Goal: Information Seeking & Learning: Check status

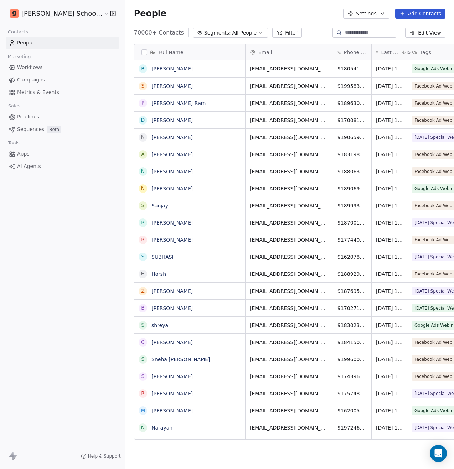
scroll to position [6, 6]
click at [40, 79] on span "Campaigns" at bounding box center [31, 79] width 28 height 7
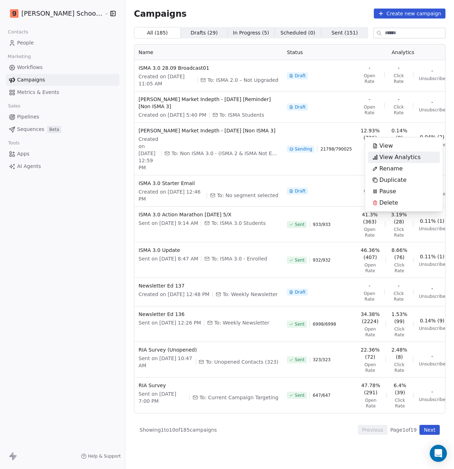
click at [404, 159] on span "View Analytics" at bounding box center [399, 157] width 41 height 9
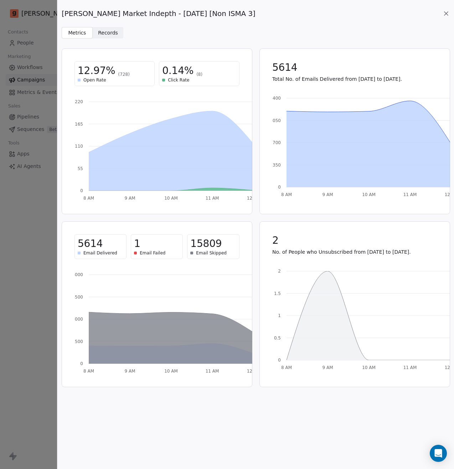
click at [445, 14] on icon at bounding box center [446, 14] width 4 height 4
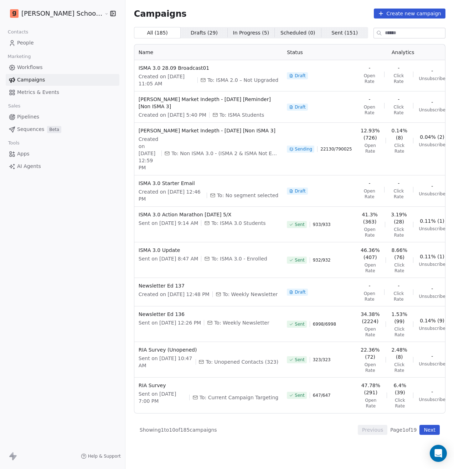
click at [36, 41] on link "People" at bounding box center [63, 43] width 114 height 12
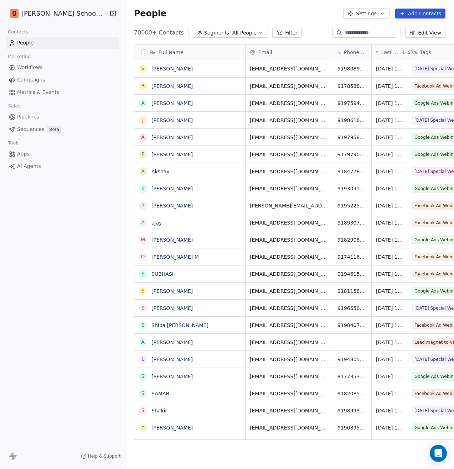
scroll to position [407, 346]
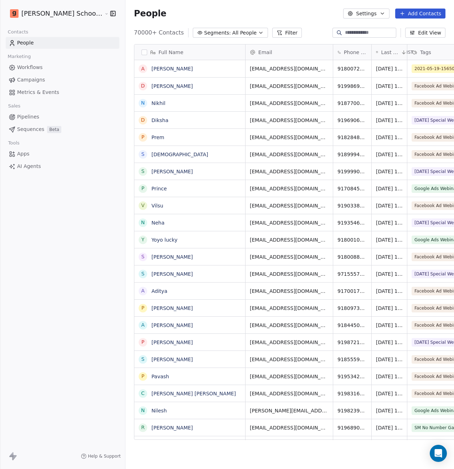
click at [376, 16] on button "Settings" at bounding box center [366, 14] width 46 height 10
click at [371, 43] on span "Tags" at bounding box center [366, 40] width 11 height 7
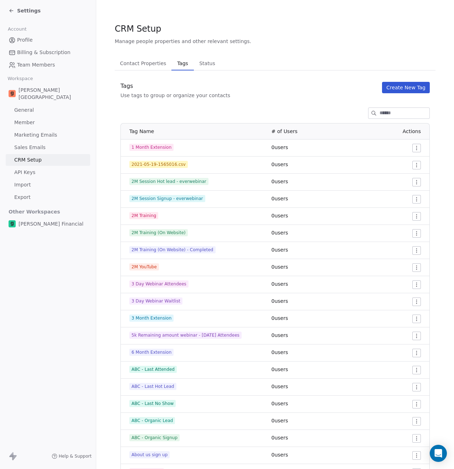
click at [382, 110] on input at bounding box center [404, 113] width 50 height 11
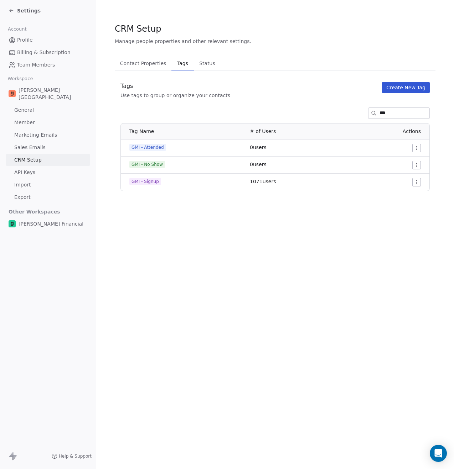
type input "***"
click at [144, 183] on span "GMI - Signup" at bounding box center [145, 181] width 32 height 7
click at [148, 205] on section "CRM Setup Manage people properties and other relevant settings. Contact Propert…" at bounding box center [274, 107] width 357 height 214
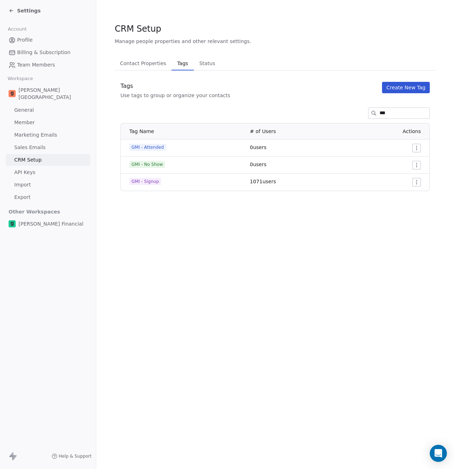
click at [161, 203] on section "CRM Setup Manage people properties and other relevant settings. Contact Propert…" at bounding box center [274, 107] width 357 height 214
click at [146, 180] on span "GMI - Signup" at bounding box center [145, 181] width 32 height 7
click at [156, 198] on section "CRM Setup Manage people properties and other relevant settings. Contact Propert…" at bounding box center [274, 107] width 357 height 214
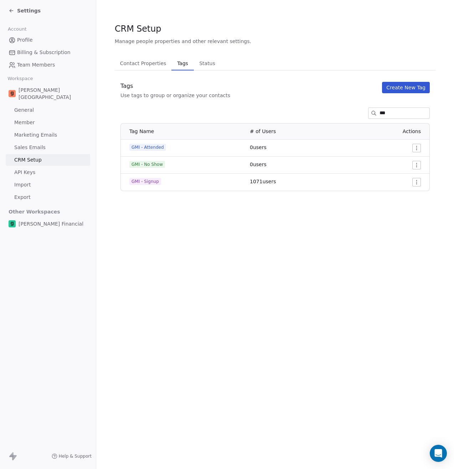
click at [147, 179] on span "GMI - Signup" at bounding box center [145, 181] width 32 height 7
click at [153, 195] on section "CRM Setup Manage people properties and other relevant settings. Contact Propert…" at bounding box center [274, 107] width 357 height 214
click at [150, 183] on span "GMI - Signup" at bounding box center [145, 181] width 32 height 7
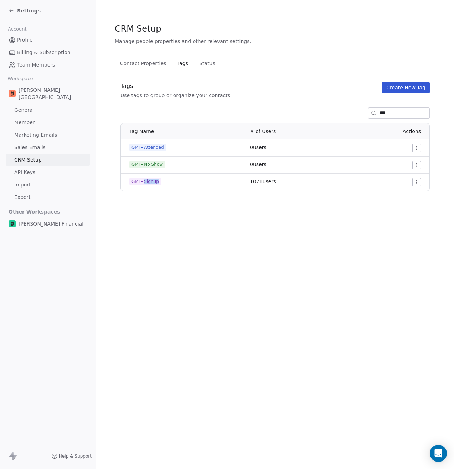
click at [150, 183] on span "GMI - Signup" at bounding box center [145, 181] width 32 height 7
click at [150, 194] on section "CRM Setup Manage people properties and other relevant settings. Contact Propert…" at bounding box center [274, 107] width 357 height 214
click at [147, 183] on span "GMI - Signup" at bounding box center [145, 181] width 32 height 7
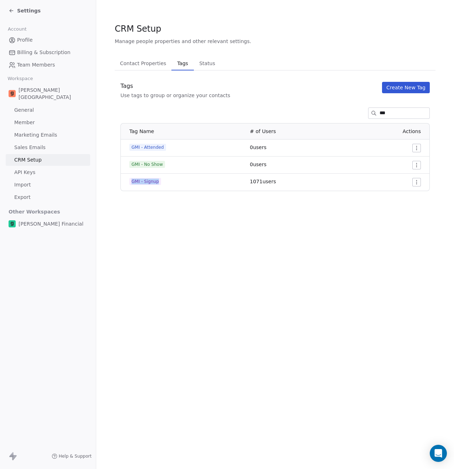
click at [147, 183] on span "GMI - Signup" at bounding box center [145, 181] width 32 height 7
click at [147, 193] on section "CRM Setup Manage people properties and other relevant settings. Contact Propert…" at bounding box center [274, 107] width 357 height 214
click at [147, 183] on span "GMI - Signup" at bounding box center [145, 181] width 32 height 7
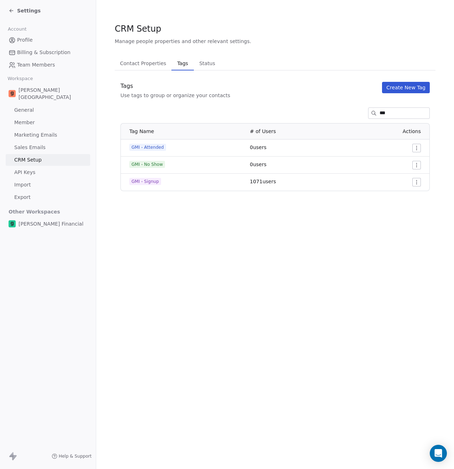
click at [147, 199] on section "CRM Setup Manage people properties and other relevant settings. Contact Propert…" at bounding box center [274, 107] width 357 height 214
click at [147, 184] on span "GMI - Signup" at bounding box center [145, 181] width 32 height 7
click at [148, 194] on section "CRM Setup Manage people properties and other relevant settings. Contact Propert…" at bounding box center [274, 107] width 357 height 214
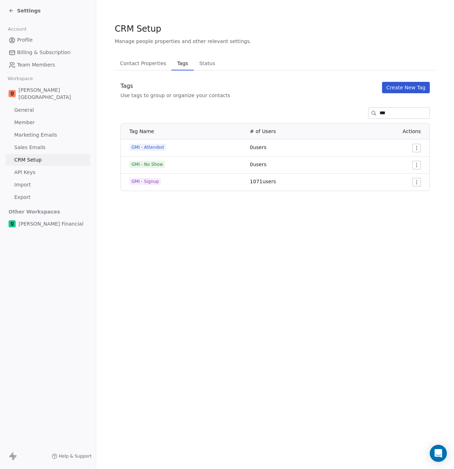
click at [146, 183] on span "GMI - Signup" at bounding box center [145, 181] width 32 height 7
click at [148, 197] on section "CRM Setup Manage people properties and other relevant settings. Contact Propert…" at bounding box center [274, 107] width 357 height 214
click at [146, 181] on span "GMI - Signup" at bounding box center [145, 181] width 32 height 7
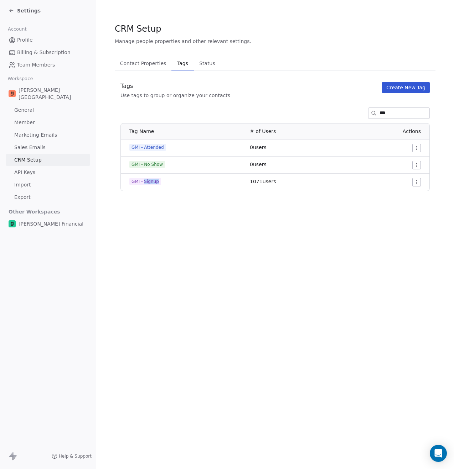
click at [146, 181] on span "GMI - Signup" at bounding box center [145, 181] width 32 height 7
click at [149, 199] on section "CRM Setup Manage people properties and other relevant settings. Contact Propert…" at bounding box center [274, 107] width 357 height 214
click at [149, 180] on span "GMI - Signup" at bounding box center [145, 181] width 32 height 7
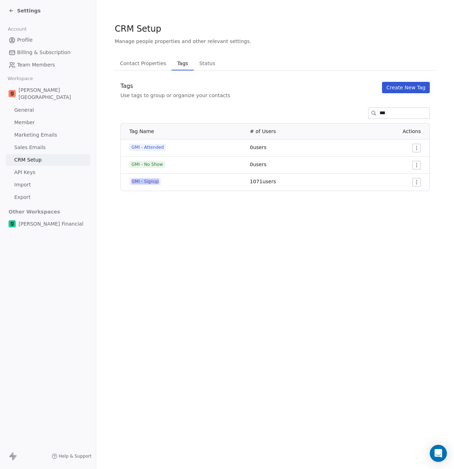
click at [149, 180] on span "GMI - Signup" at bounding box center [145, 181] width 32 height 7
click at [152, 200] on section "CRM Setup Manage people properties and other relevant settings. Contact Propert…" at bounding box center [274, 107] width 357 height 214
click at [150, 182] on span "GMI - Signup" at bounding box center [145, 181] width 32 height 7
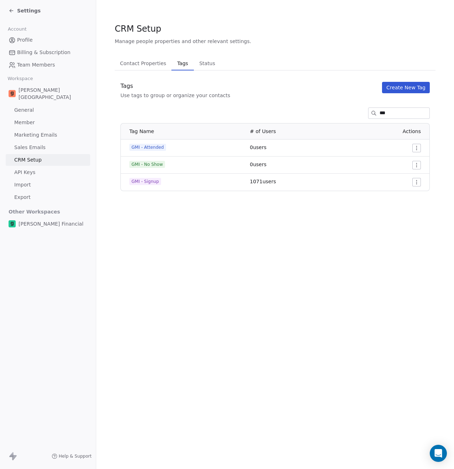
click at [152, 195] on section "CRM Setup Manage people properties and other relevant settings. Contact Propert…" at bounding box center [274, 107] width 357 height 214
click at [150, 182] on span "GMI - Signup" at bounding box center [145, 181] width 32 height 7
click at [153, 198] on section "CRM Setup Manage people properties and other relevant settings. Contact Propert…" at bounding box center [274, 107] width 357 height 214
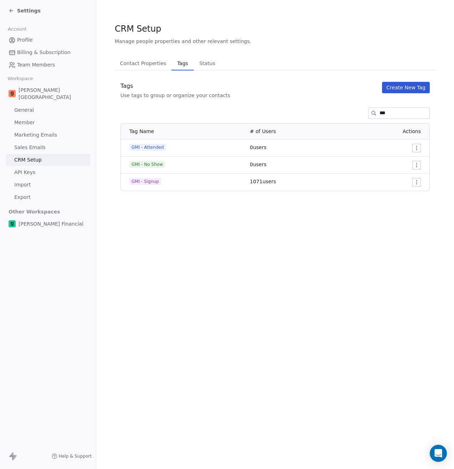
click at [151, 182] on span "GMI - Signup" at bounding box center [145, 181] width 32 height 7
click at [148, 196] on section "CRM Setup Manage people properties and other relevant settings. Contact Propert…" at bounding box center [274, 107] width 357 height 214
click at [145, 182] on span "GMI - Signup" at bounding box center [145, 181] width 32 height 7
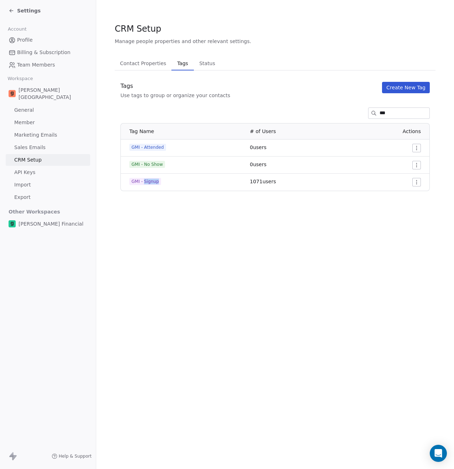
click at [145, 182] on span "GMI - Signup" at bounding box center [145, 181] width 32 height 7
click at [146, 197] on section "CRM Setup Manage people properties and other relevant settings. Contact Propert…" at bounding box center [274, 107] width 357 height 214
click at [143, 180] on span "GMI - Signup" at bounding box center [145, 181] width 32 height 7
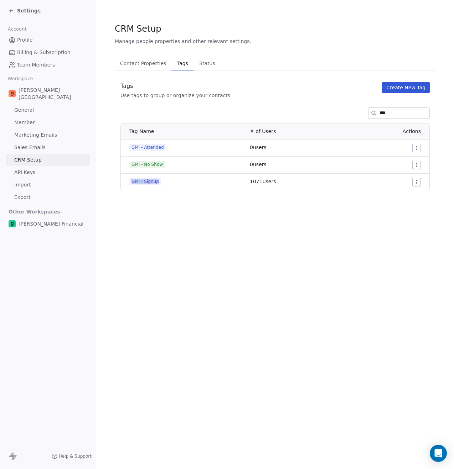
click at [143, 180] on span "GMI - Signup" at bounding box center [145, 181] width 32 height 7
click at [146, 199] on section "CRM Setup Manage people properties and other relevant settings. Contact Propert…" at bounding box center [274, 107] width 357 height 214
click at [147, 183] on span "GMI - Signup" at bounding box center [145, 181] width 32 height 7
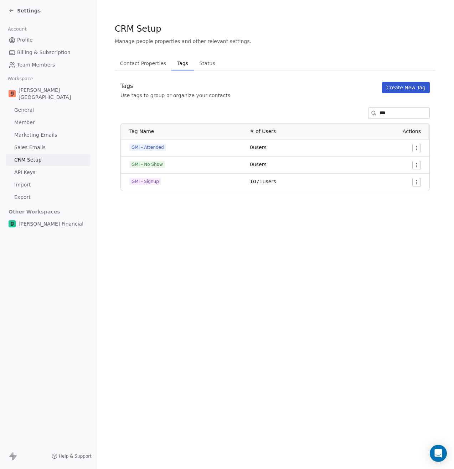
click at [147, 200] on section "CRM Setup Manage people properties and other relevant settings. Contact Propert…" at bounding box center [274, 107] width 357 height 214
click at [146, 182] on span "GMI - Signup" at bounding box center [145, 181] width 32 height 7
click at [146, 196] on section "CRM Setup Manage people properties and other relevant settings. Contact Propert…" at bounding box center [274, 107] width 357 height 214
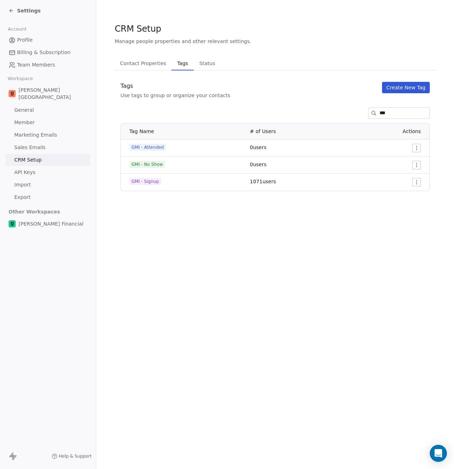
click at [146, 182] on span "GMI - Signup" at bounding box center [145, 181] width 32 height 7
click at [145, 196] on section "CRM Setup Manage people properties and other relevant settings. Contact Propert…" at bounding box center [274, 107] width 357 height 214
click at [145, 182] on span "GMI - Signup" at bounding box center [145, 181] width 32 height 7
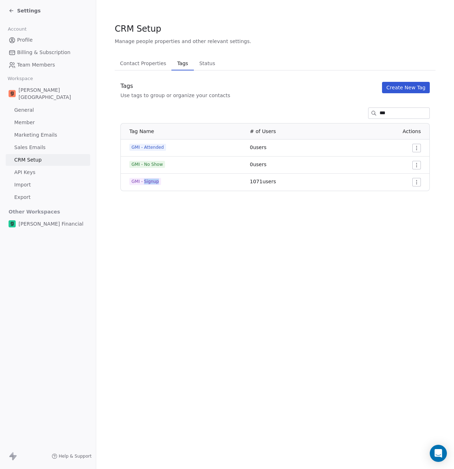
click at [145, 182] on span "GMI - Signup" at bounding box center [145, 181] width 32 height 7
click at [147, 195] on section "CRM Setup Manage people properties and other relevant settings. Contact Propert…" at bounding box center [274, 107] width 357 height 214
click at [147, 184] on span "GMI - Signup" at bounding box center [145, 181] width 32 height 7
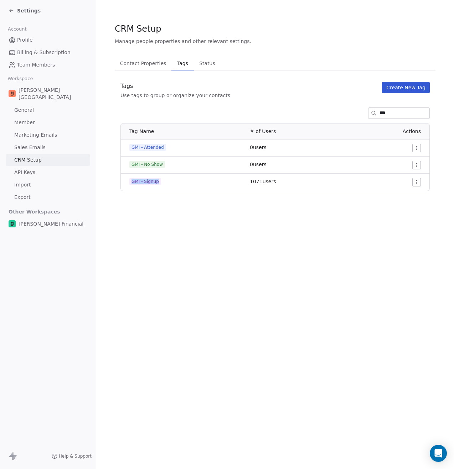
click at [147, 184] on span "GMI - Signup" at bounding box center [145, 181] width 32 height 7
click at [147, 198] on section "CRM Setup Manage people properties and other relevant settings. Contact Propert…" at bounding box center [274, 107] width 357 height 214
click at [145, 179] on span "GMI - Signup" at bounding box center [145, 181] width 32 height 7
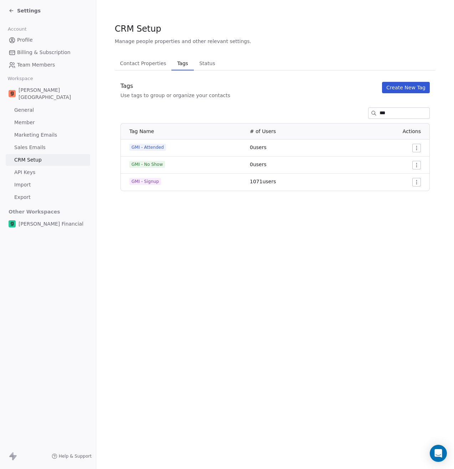
click at [146, 211] on section "CRM Setup Manage people properties and other relevant settings. Contact Propert…" at bounding box center [274, 107] width 357 height 214
click at [140, 181] on span "GMI - Signup" at bounding box center [145, 181] width 32 height 7
click at [143, 195] on section "CRM Setup Manage people properties and other relevant settings. Contact Propert…" at bounding box center [274, 107] width 357 height 214
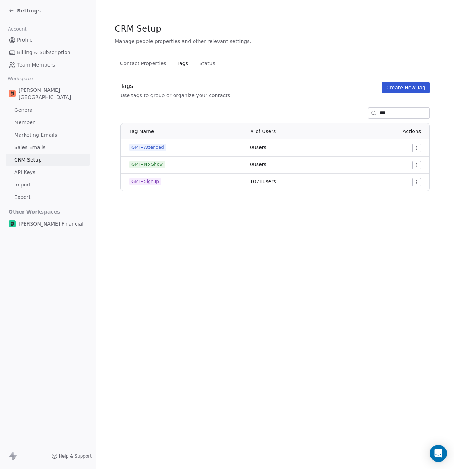
click at [142, 179] on span "GMI - Signup" at bounding box center [145, 181] width 32 height 7
click at [153, 206] on section "CRM Setup Manage people properties and other relevant settings. Contact Propert…" at bounding box center [274, 107] width 357 height 214
click at [20, 12] on span "Settings" at bounding box center [28, 10] width 23 height 7
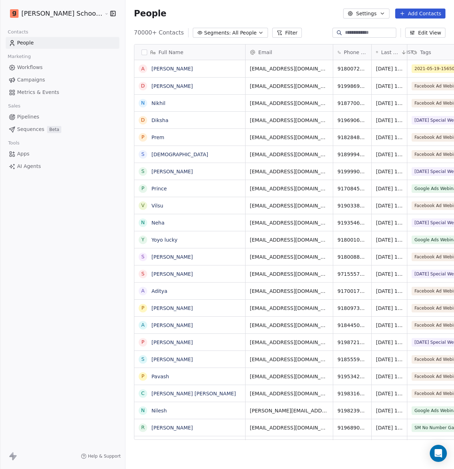
scroll to position [407, 346]
click at [33, 69] on span "Workflows" at bounding box center [30, 67] width 26 height 7
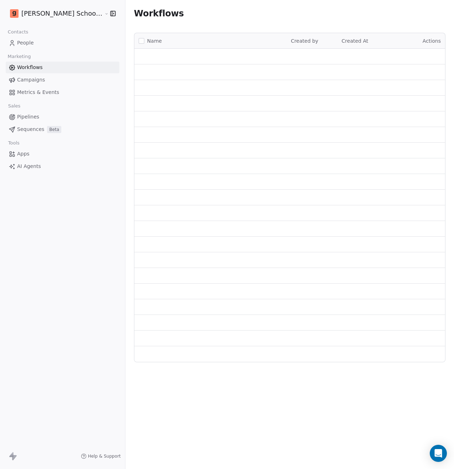
click at [36, 80] on span "Campaigns" at bounding box center [31, 79] width 28 height 7
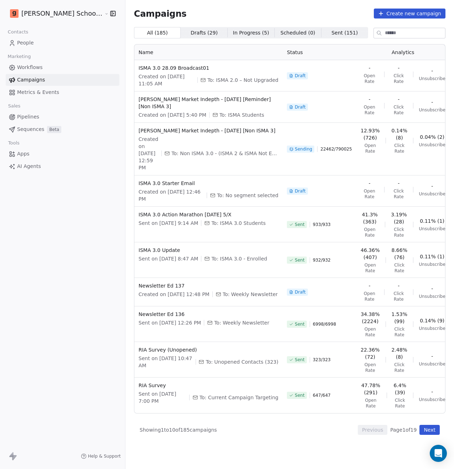
drag, startPoint x: 34, startPoint y: 70, endPoint x: 42, endPoint y: 70, distance: 7.5
click at [34, 70] on span "Workflows" at bounding box center [30, 67] width 26 height 7
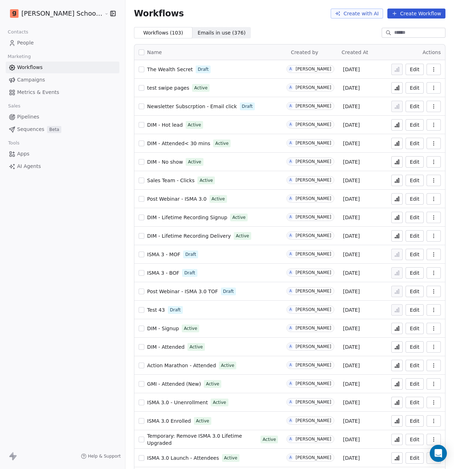
click at [394, 33] on input at bounding box center [419, 32] width 50 height 7
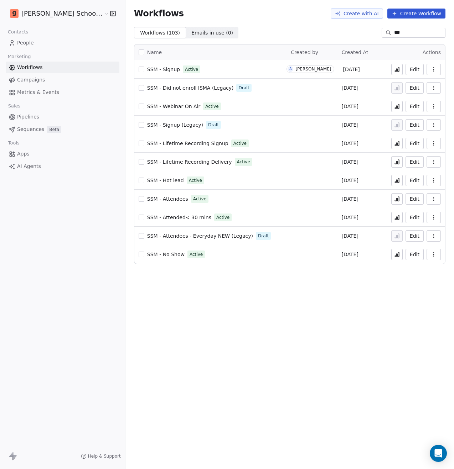
type input "***"
click at [147, 70] on span "SSM - Signup" at bounding box center [163, 70] width 33 height 6
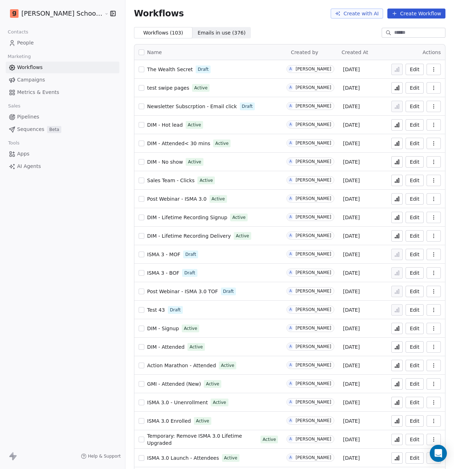
click at [396, 31] on input at bounding box center [419, 32] width 50 height 7
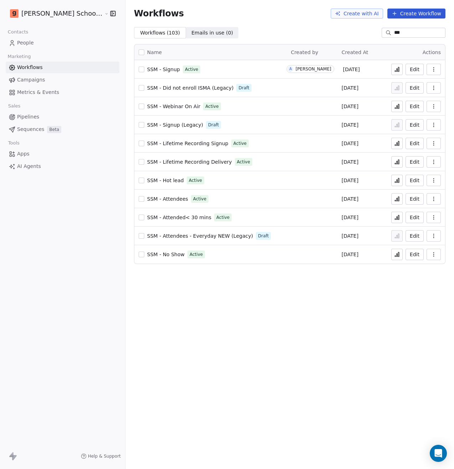
type input "***"
click at [396, 71] on icon at bounding box center [394, 70] width 1 height 1
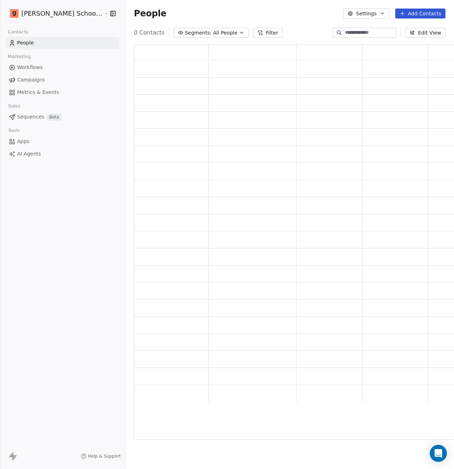
scroll to position [390, 329]
click at [353, 34] on input at bounding box center [370, 32] width 50 height 7
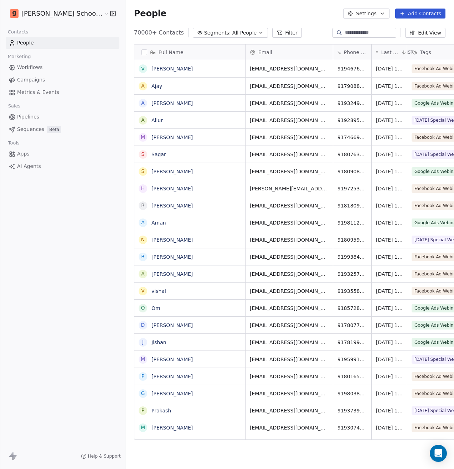
scroll to position [407, 346]
paste input "**********"
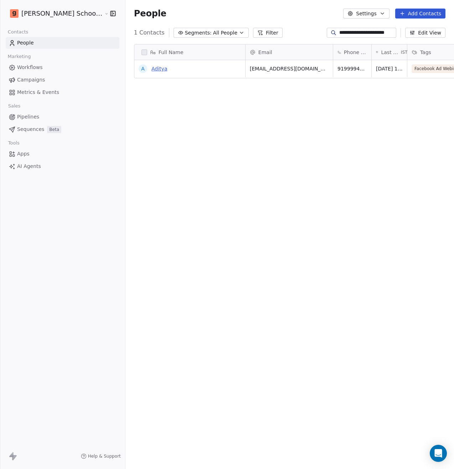
type input "**********"
click at [151, 71] on link "Aditya" at bounding box center [159, 69] width 16 height 6
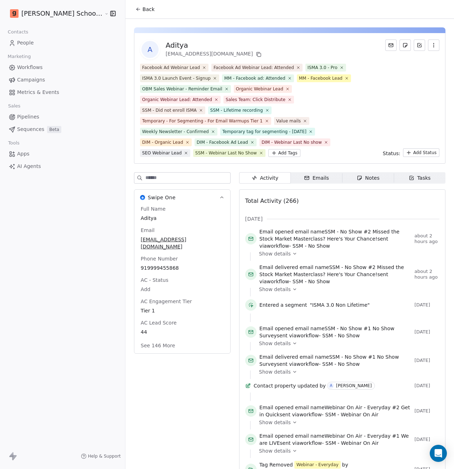
click at [236, 89] on div "Organic Webinar Lead" at bounding box center [259, 89] width 47 height 6
click at [158, 99] on div "Organic Webinar Lead: Attended" at bounding box center [177, 99] width 70 height 6
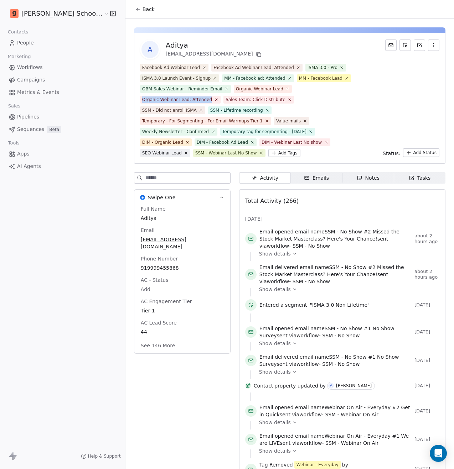
click at [158, 99] on div "Organic Webinar Lead: Attended" at bounding box center [177, 99] width 70 height 6
click at [158, 109] on div "SSM - Did not enroll ISMA" at bounding box center [169, 110] width 54 height 6
click at [168, 121] on div "Temporary - For Segmenting - For Email Warmups Tier 1" at bounding box center [202, 121] width 120 height 6
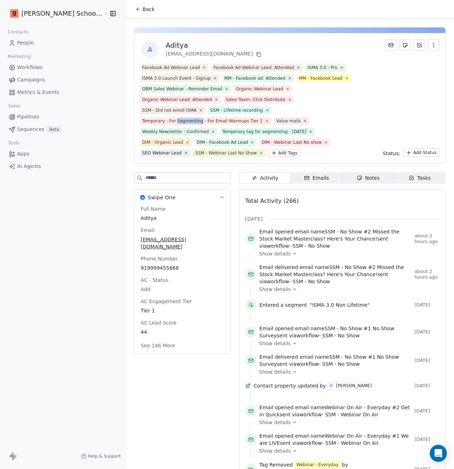
click at [168, 121] on div "Temporary - For Segmenting - For Email Warmups Tier 1" at bounding box center [202, 121] width 120 height 6
click at [218, 111] on div "SSM - Lifetime recording" at bounding box center [236, 110] width 53 height 6
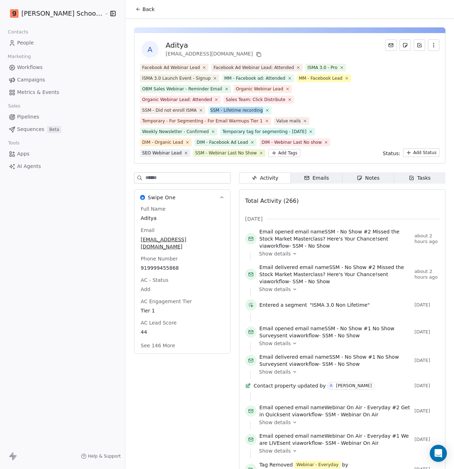
click at [210, 111] on div "SSM - Lifetime recording" at bounding box center [236, 110] width 53 height 6
click at [225, 99] on div "Sales Team: Click Distribute" at bounding box center [255, 99] width 60 height 6
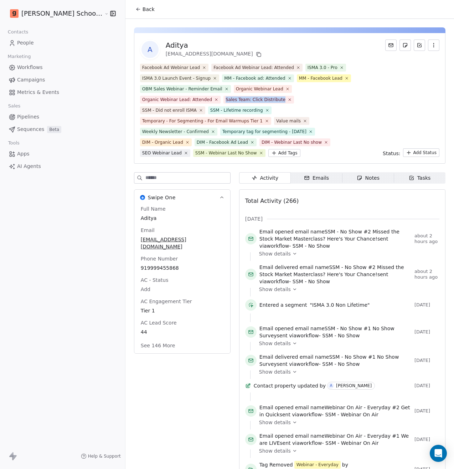
click at [225, 99] on div "Sales Team: Click Distribute" at bounding box center [255, 99] width 60 height 6
click at [236, 89] on div "Organic Webinar Lead" at bounding box center [259, 89] width 47 height 6
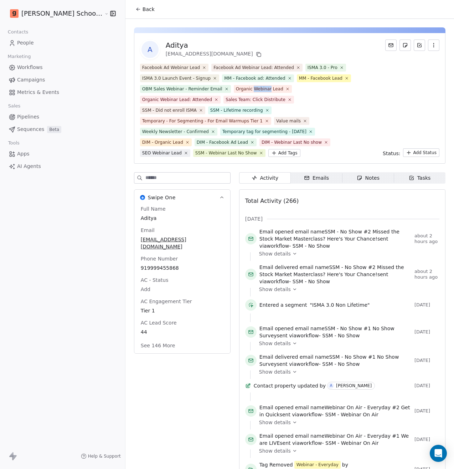
click at [236, 89] on div "Organic Webinar Lead" at bounding box center [259, 89] width 47 height 6
click at [225, 98] on div "Sales Team: Click Distribute" at bounding box center [255, 99] width 60 height 6
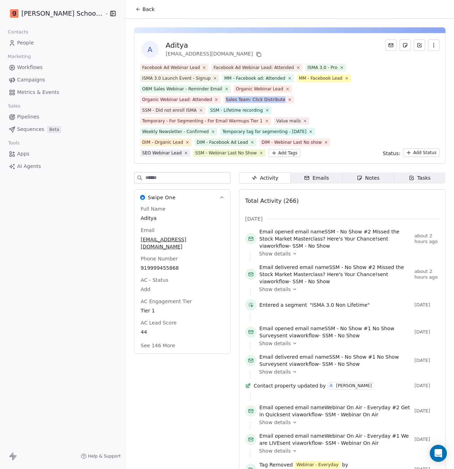
click at [231, 98] on div "Sales Team: Click Distribute" at bounding box center [255, 99] width 60 height 6
click at [210, 110] on div "SSM - Lifetime recording" at bounding box center [236, 110] width 53 height 6
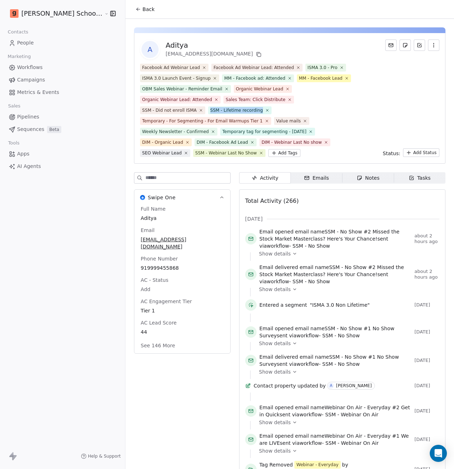
click at [210, 110] on div "SSM - Lifetime recording" at bounding box center [236, 110] width 53 height 6
click at [229, 100] on div "Sales Team: Click Distribute" at bounding box center [255, 99] width 60 height 6
click at [225, 101] on div "Sales Team: Click Distribute" at bounding box center [255, 99] width 60 height 6
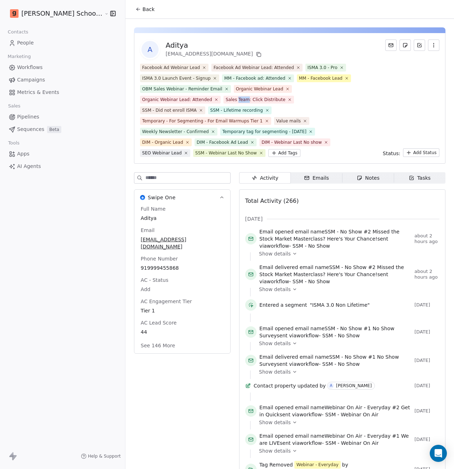
click at [225, 101] on div "Sales Team: Click Distribute" at bounding box center [255, 99] width 60 height 6
click at [217, 109] on div "SSM - Lifetime recording" at bounding box center [236, 110] width 53 height 6
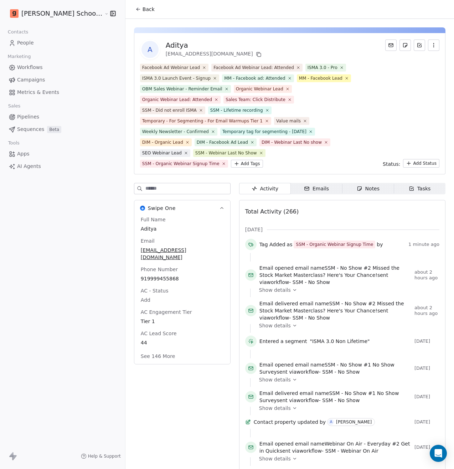
click at [43, 70] on link "Workflows" at bounding box center [63, 68] width 114 height 12
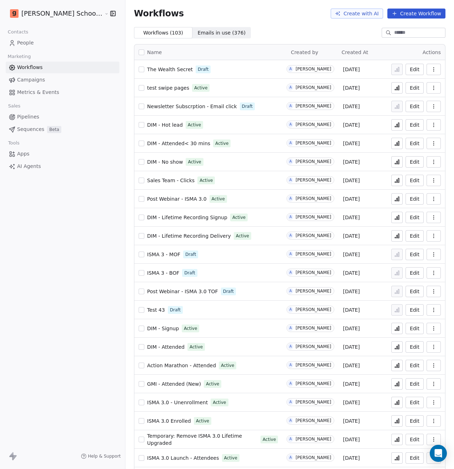
click at [394, 35] on input at bounding box center [419, 32] width 50 height 7
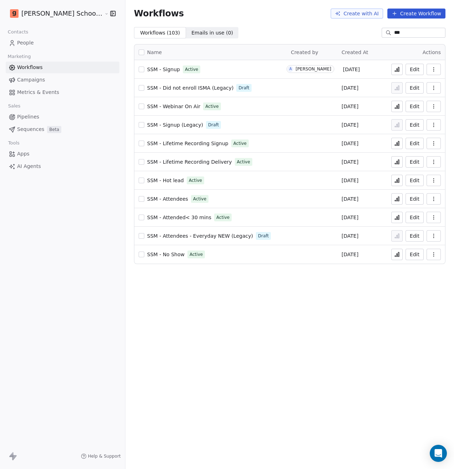
type input "***"
click at [397, 70] on icon at bounding box center [397, 70] width 6 height 6
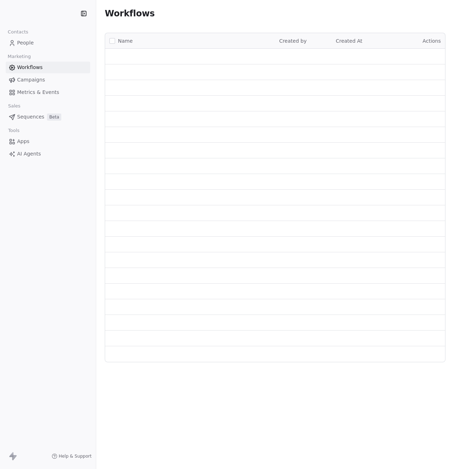
click at [30, 84] on link "Campaigns" at bounding box center [48, 80] width 84 height 12
